Goal: Find specific page/section

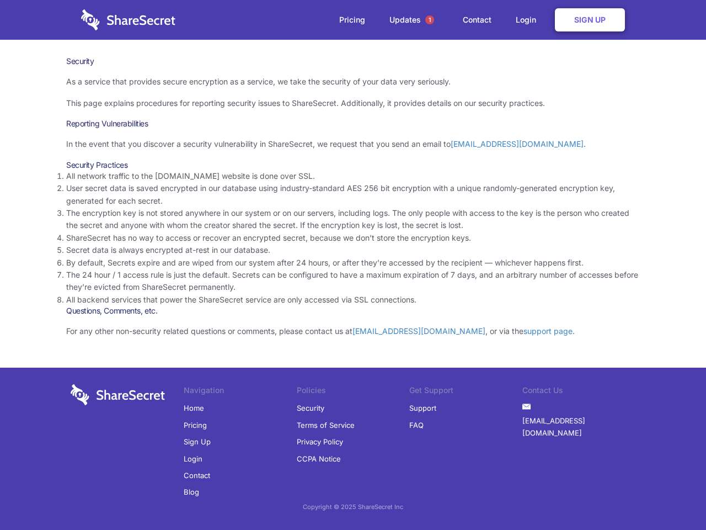
click at [353, 265] on li "By default, Secrets expire and are wiped from our system after 24 hours, or aft…" at bounding box center [353, 263] width 574 height 12
click at [430, 20] on span "1" at bounding box center [429, 19] width 9 height 9
